Goal: Check status

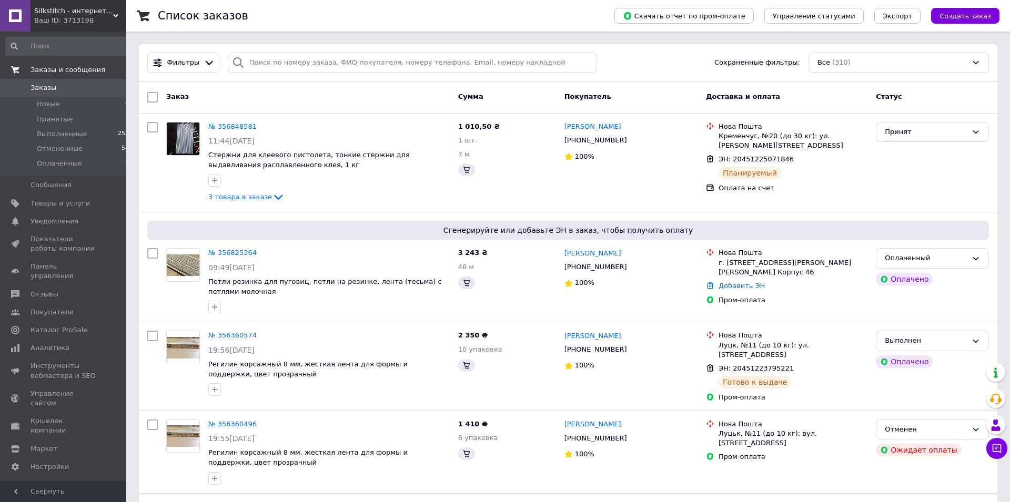
click at [86, 67] on span "Заказы и сообщения" at bounding box center [68, 69] width 75 height 9
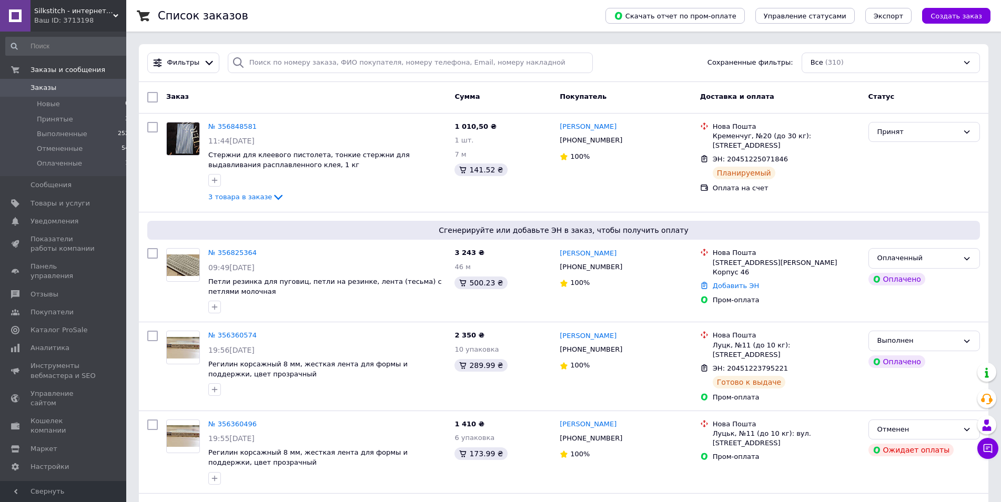
click at [901, 127] on div "Принят" at bounding box center [917, 132] width 81 height 11
click at [902, 189] on li "Оплаченный" at bounding box center [924, 191] width 110 height 19
